Goal: Task Accomplishment & Management: Use online tool/utility

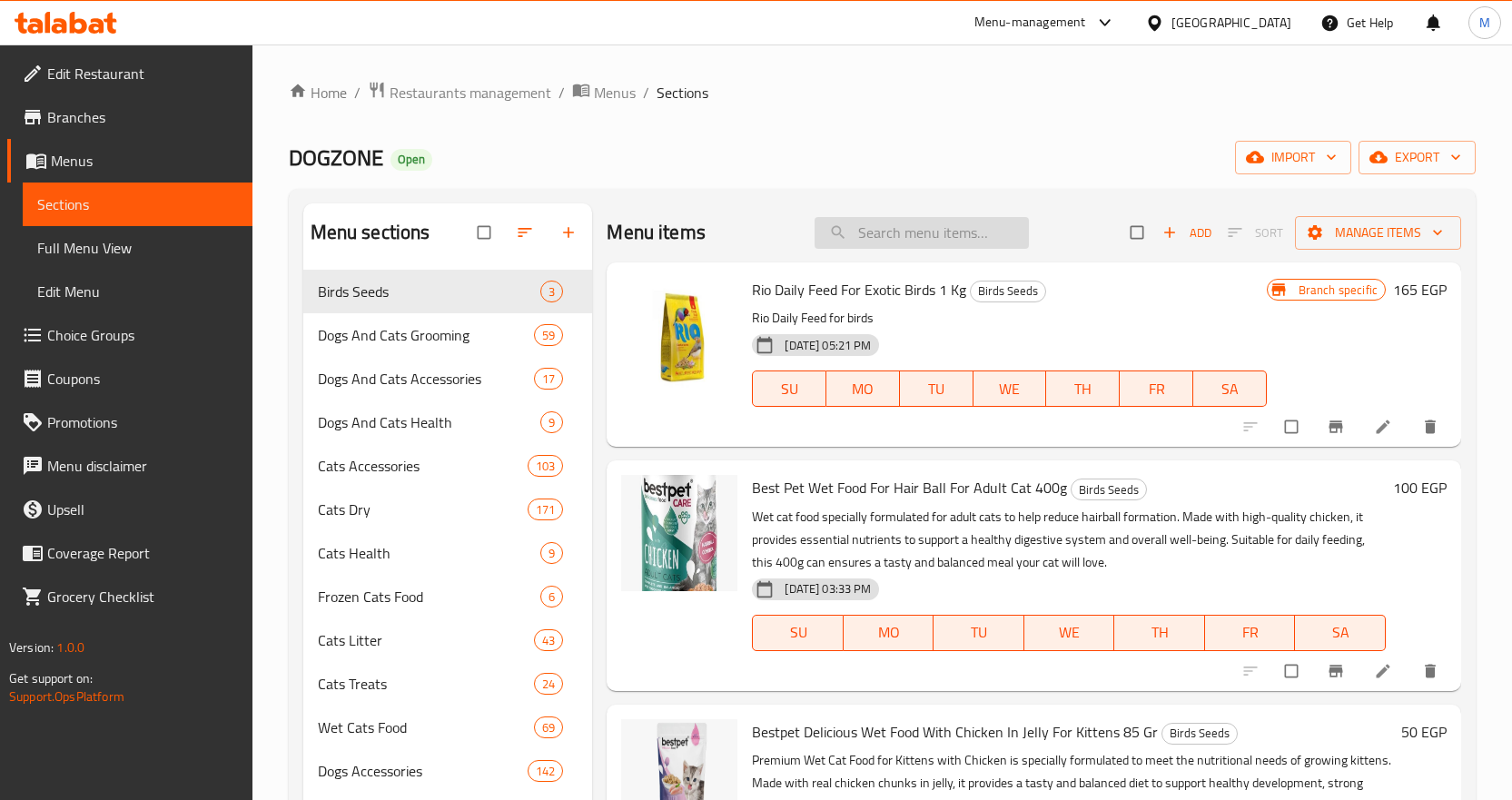
click at [877, 220] on input "search" at bounding box center [922, 232] width 215 height 32
paste input "leonardo dry food for kitten 300gm"
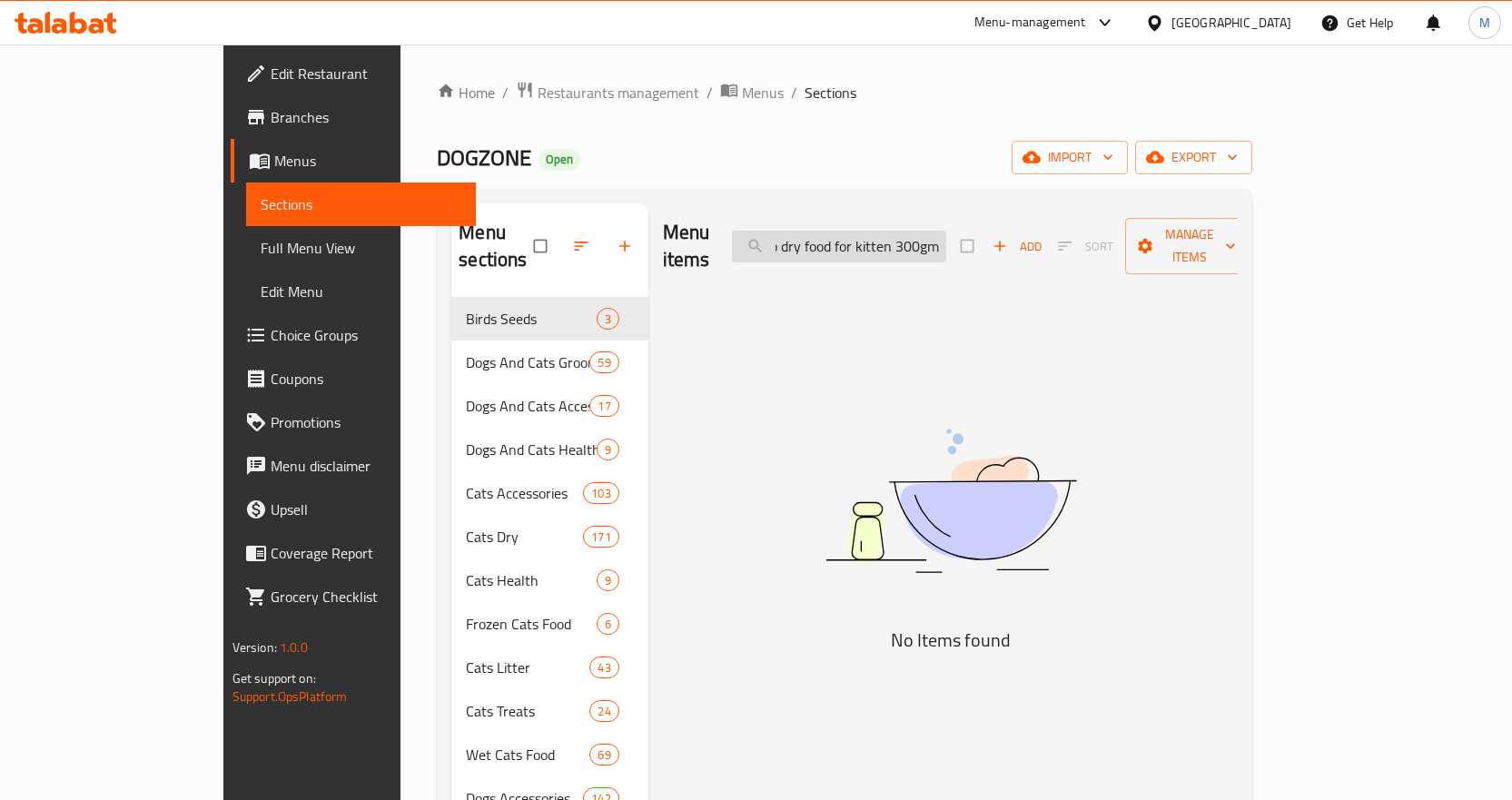
click at [900, 247] on input "leonardo dry food for kitten 300gm" at bounding box center [840, 246] width 215 height 32
click at [861, 237] on input "leonardo dry food for kitten 300gm" at bounding box center [840, 246] width 215 height 32
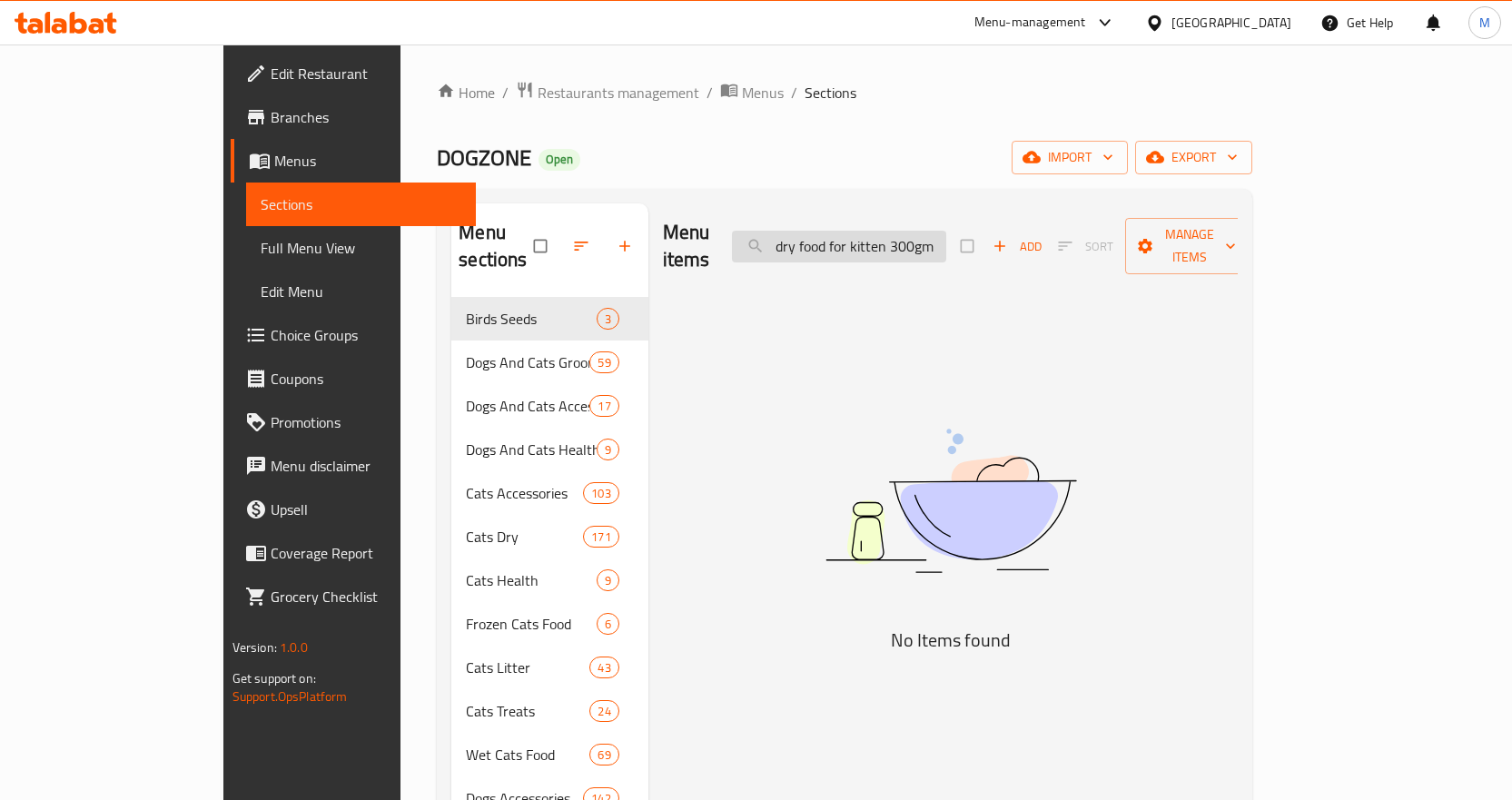
click at [946, 231] on input "dry food for kitten 300gm" at bounding box center [840, 246] width 215 height 32
paste input "[PERSON_NAME]"
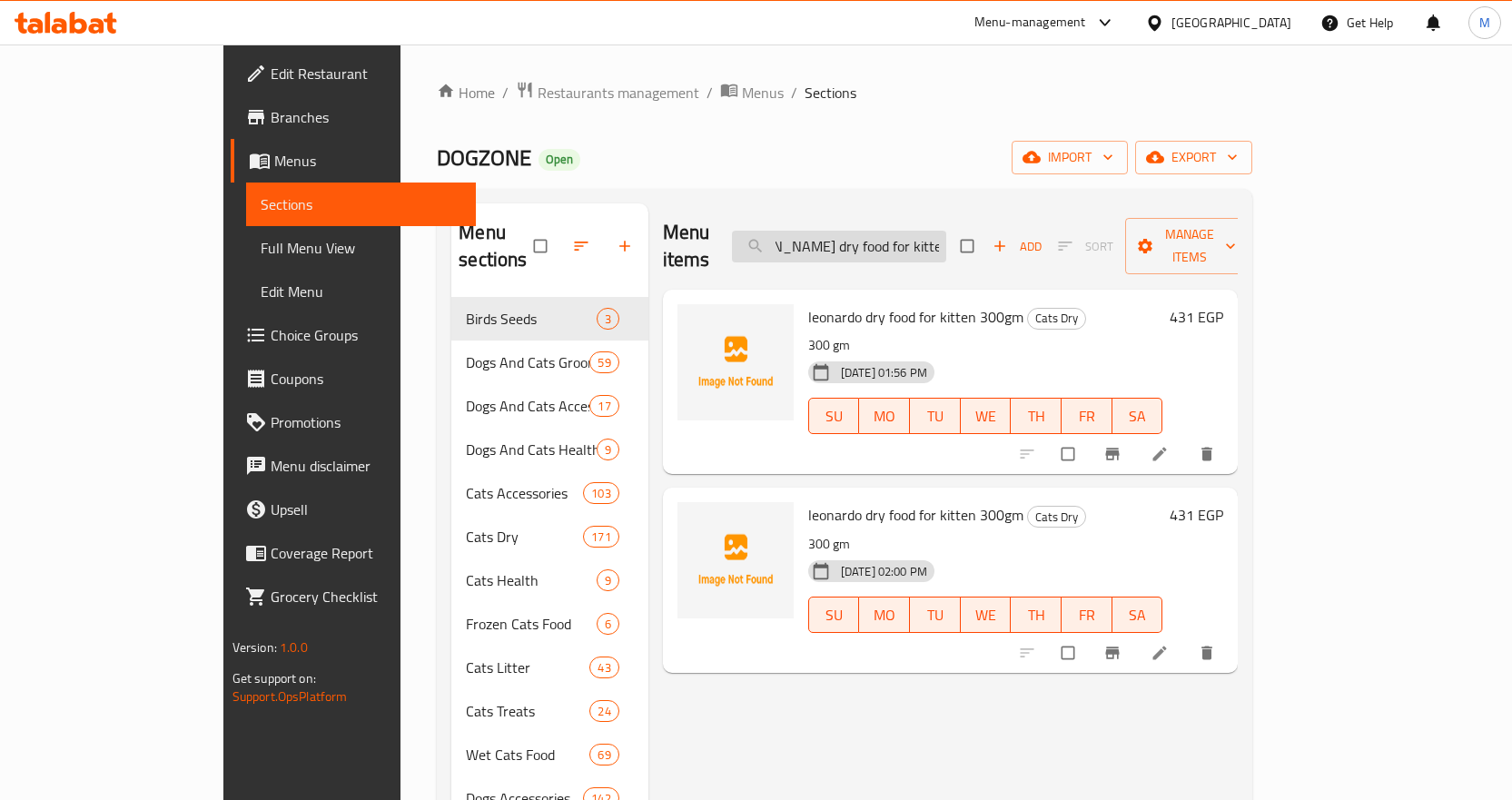
scroll to position [0, 39]
type input "[PERSON_NAME] dry food for kitten 300g"
click at [1230, 434] on button "delete" at bounding box center [1208, 454] width 44 height 40
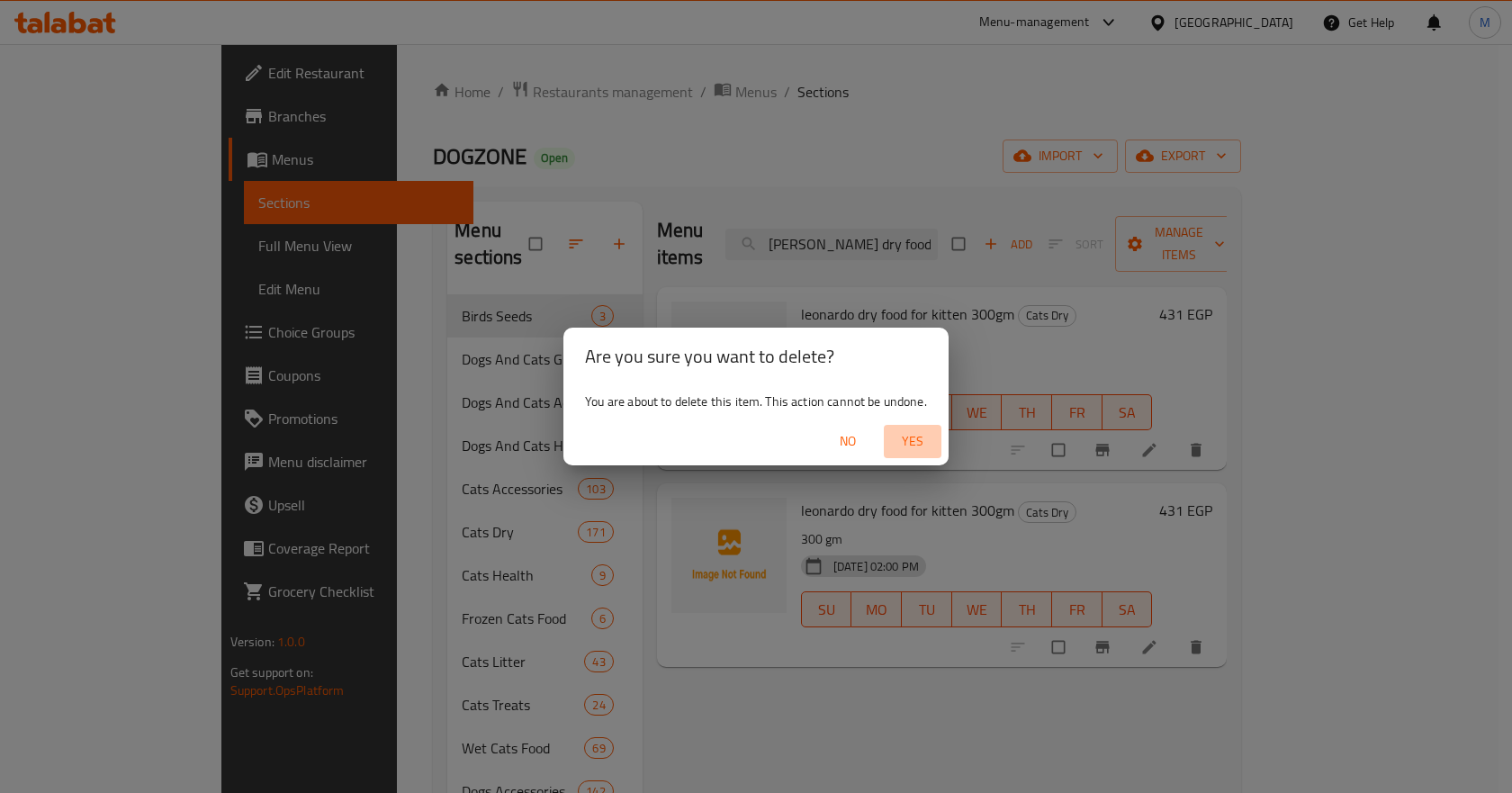
click at [903, 431] on span "Yes" at bounding box center [912, 441] width 43 height 22
